Goal: Task Accomplishment & Management: Use online tool/utility

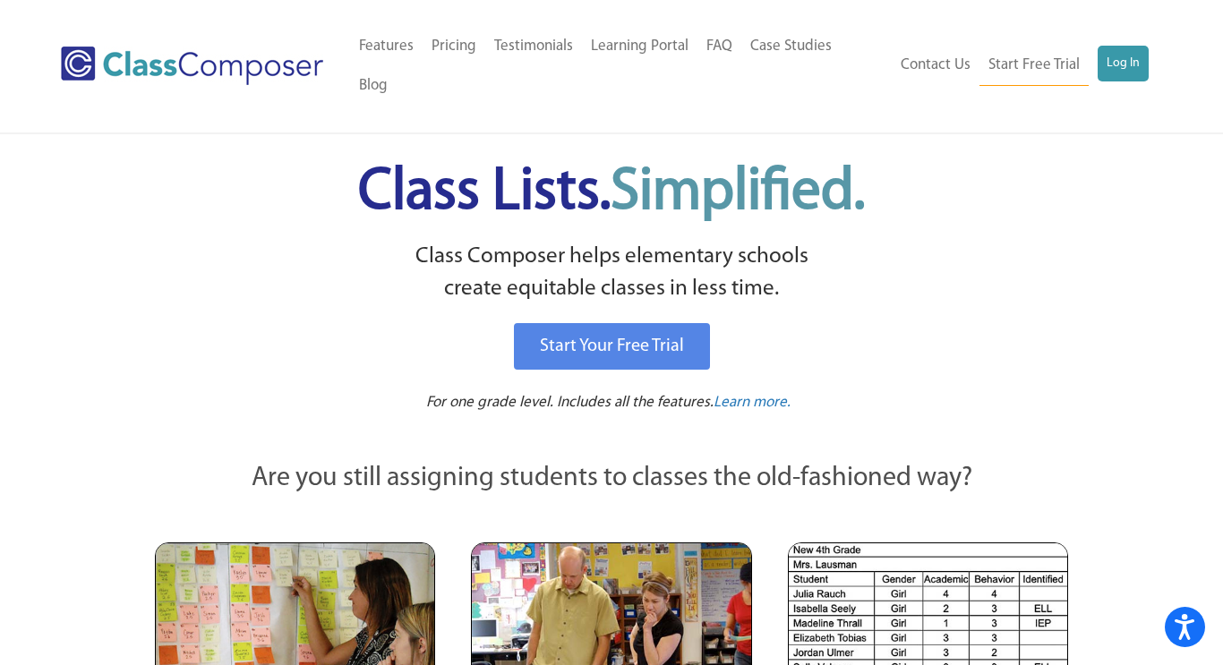
click at [1142, 76] on div "Menu Home Old Features Pricing Testimonials Learning Portal FAQ Case Studies Bl…" at bounding box center [611, 66] width 1100 height 132
click at [1141, 57] on link "Log In" at bounding box center [1122, 64] width 51 height 36
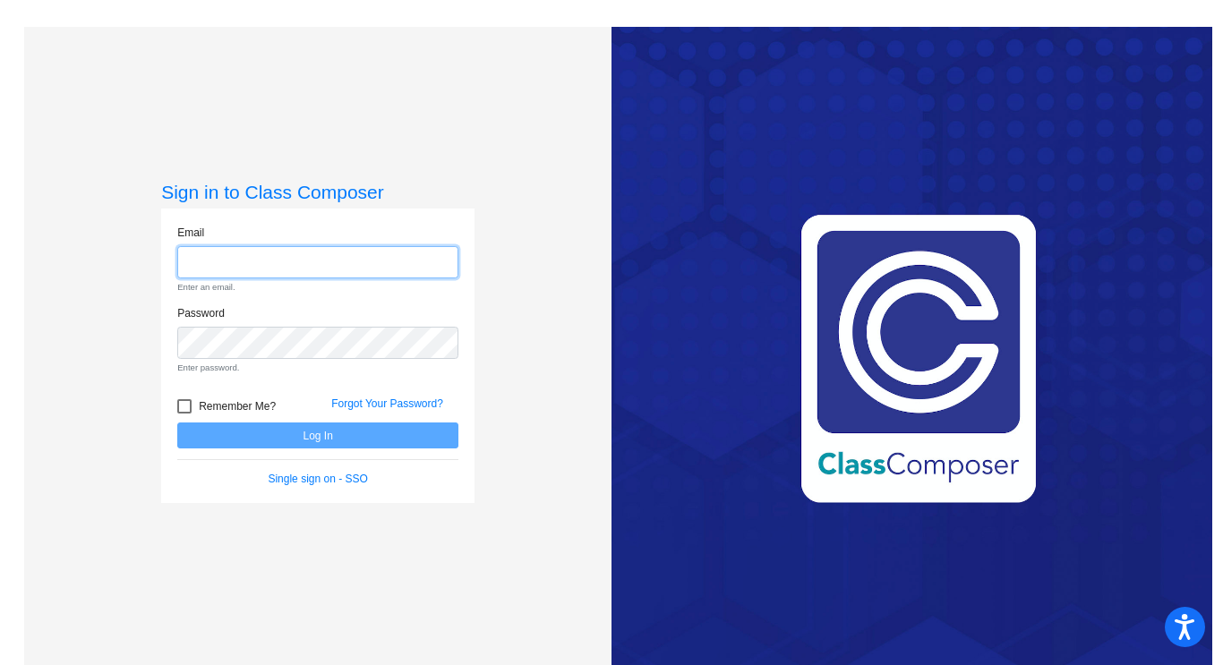
type input "[EMAIL_ADDRESS][DOMAIN_NAME]"
click at [320, 442] on form "Email [EMAIL_ADDRESS][DOMAIN_NAME] Enter an email. Password Enter password. Rem…" at bounding box center [317, 356] width 281 height 263
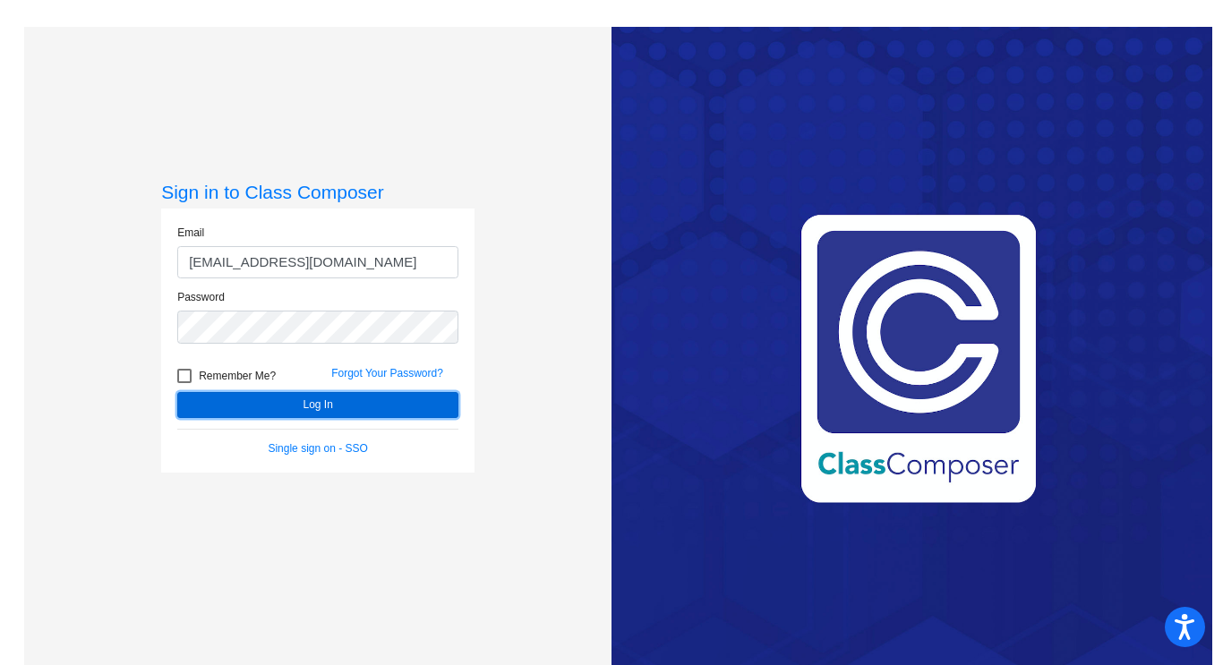
click at [271, 399] on button "Log In" at bounding box center [317, 405] width 281 height 26
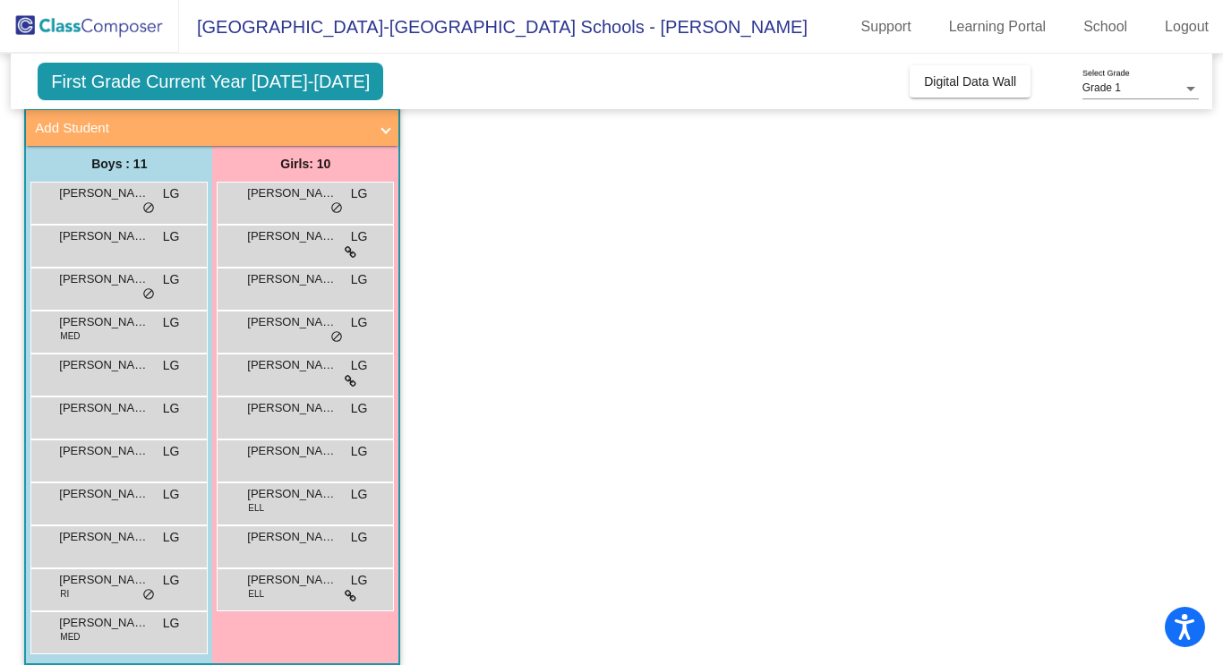
scroll to position [106, 0]
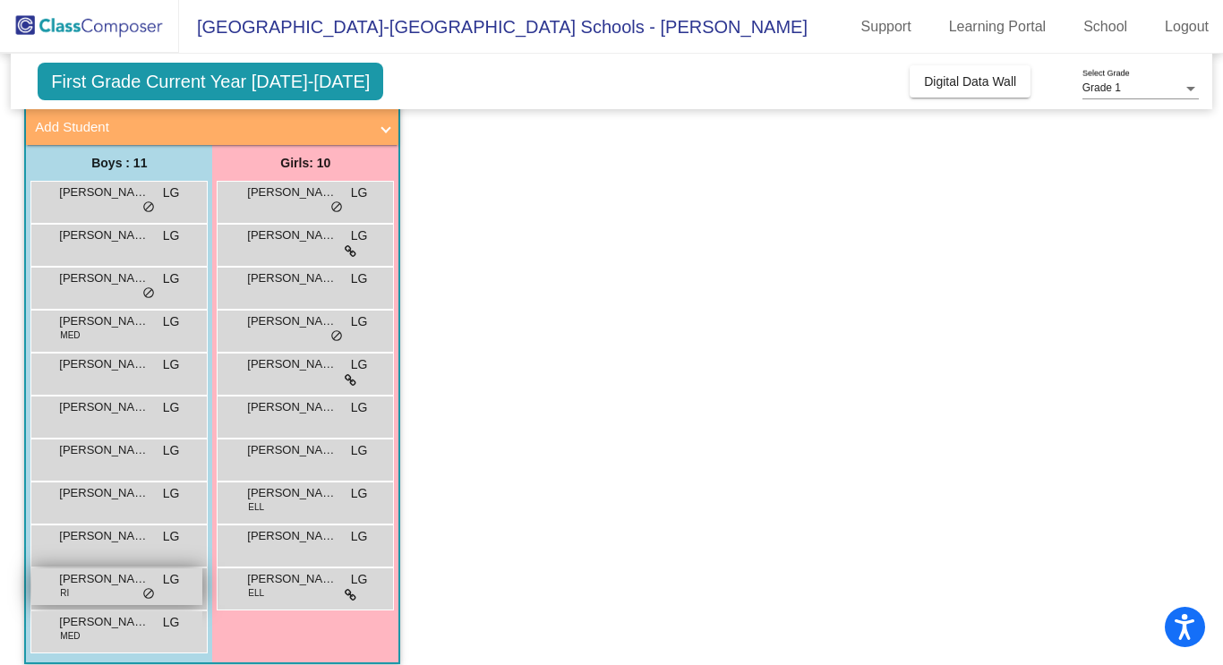
click at [124, 588] on div "[PERSON_NAME] RI LG lock do_not_disturb_alt" at bounding box center [116, 586] width 171 height 37
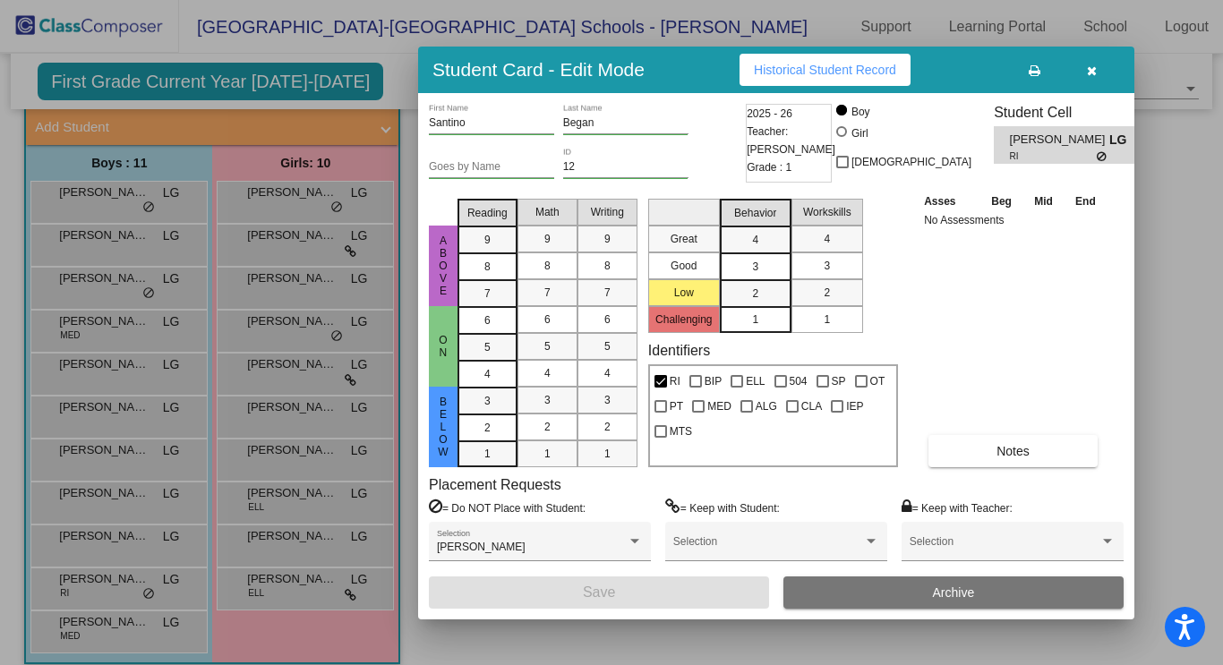
click at [836, 82] on button "Historical Student Record" at bounding box center [824, 70] width 171 height 32
click at [1094, 81] on button "button" at bounding box center [1091, 70] width 57 height 32
